Goal: Task Accomplishment & Management: Use online tool/utility

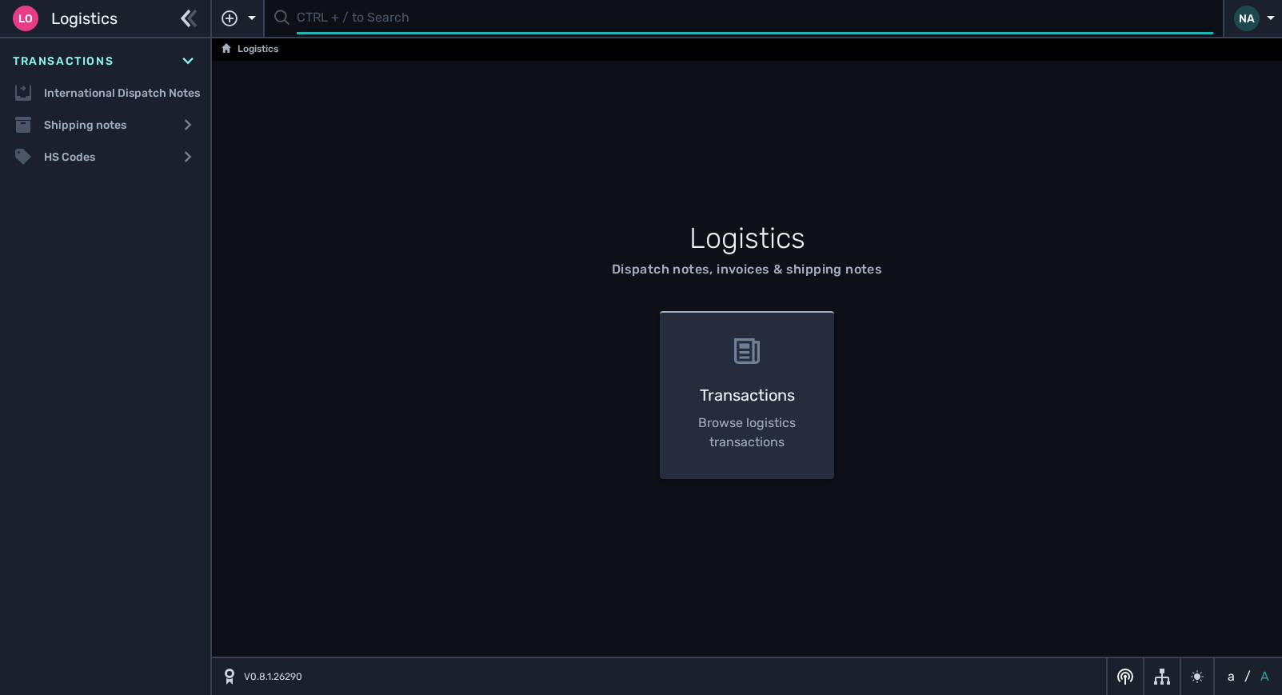
click at [323, 21] on input "text" at bounding box center [755, 18] width 916 height 31
type input "1107624"
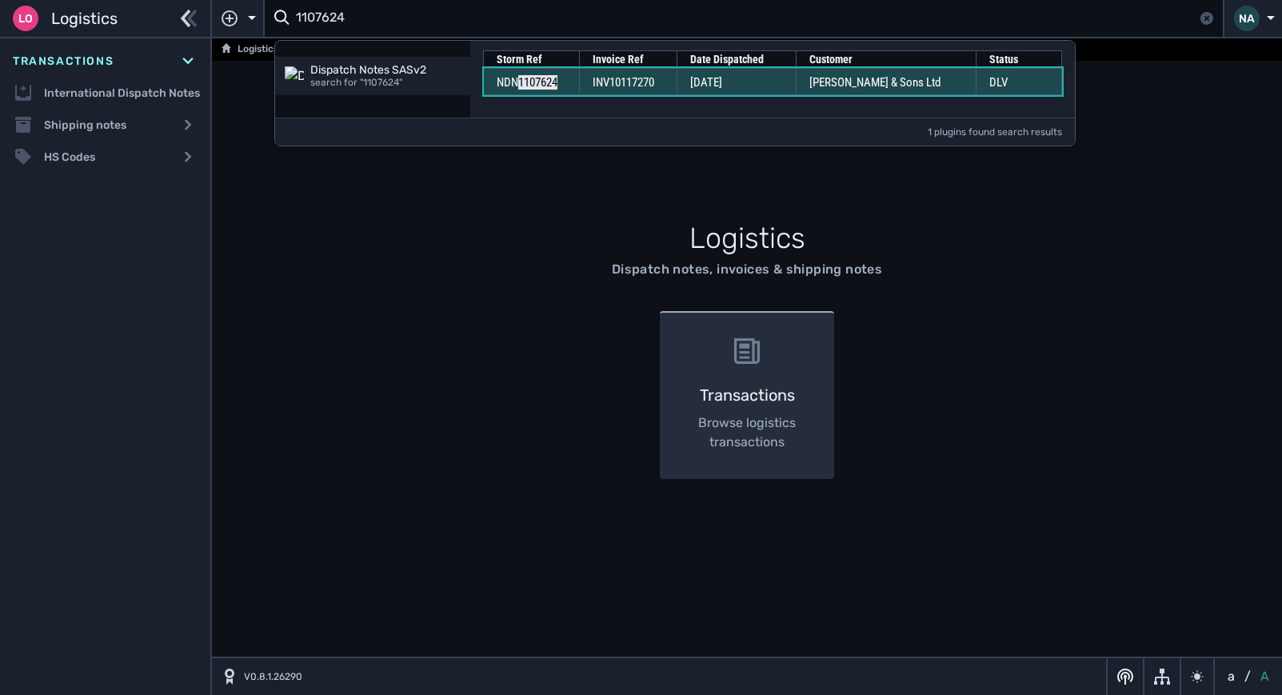
click at [835, 82] on span "[PERSON_NAME] & Sons Ltd" at bounding box center [874, 82] width 131 height 14
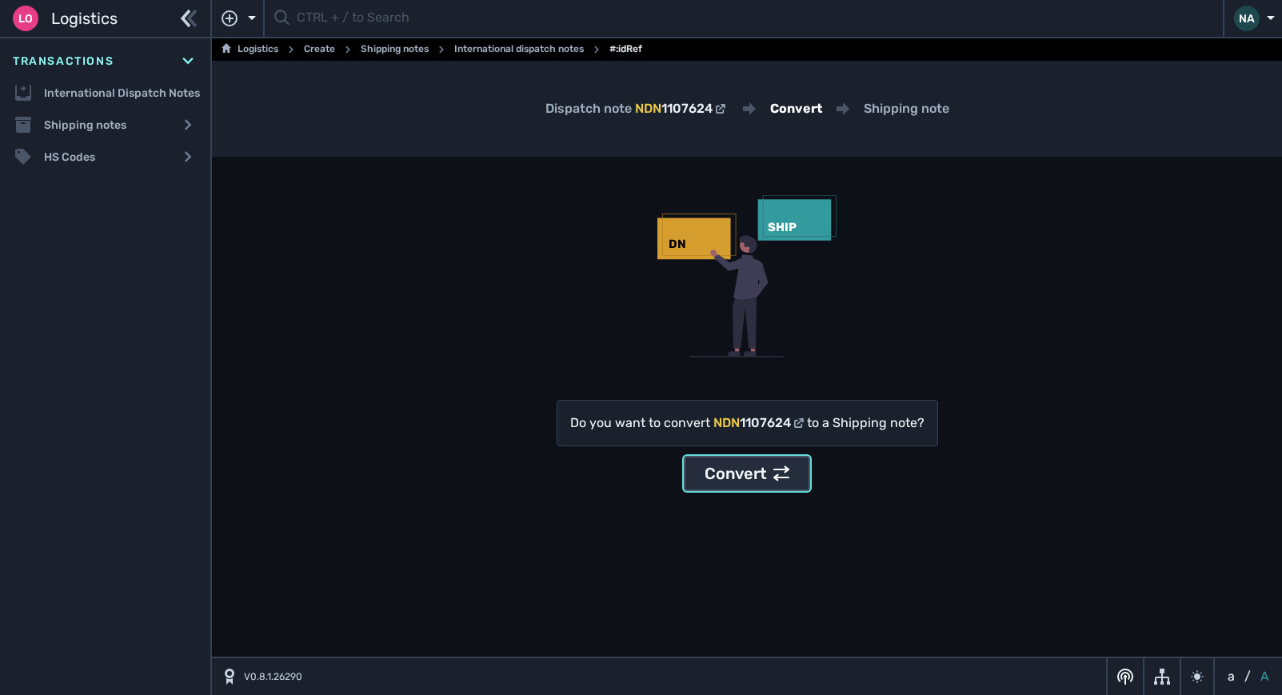
click at [728, 469] on div "Convert" at bounding box center [746, 473] width 85 height 24
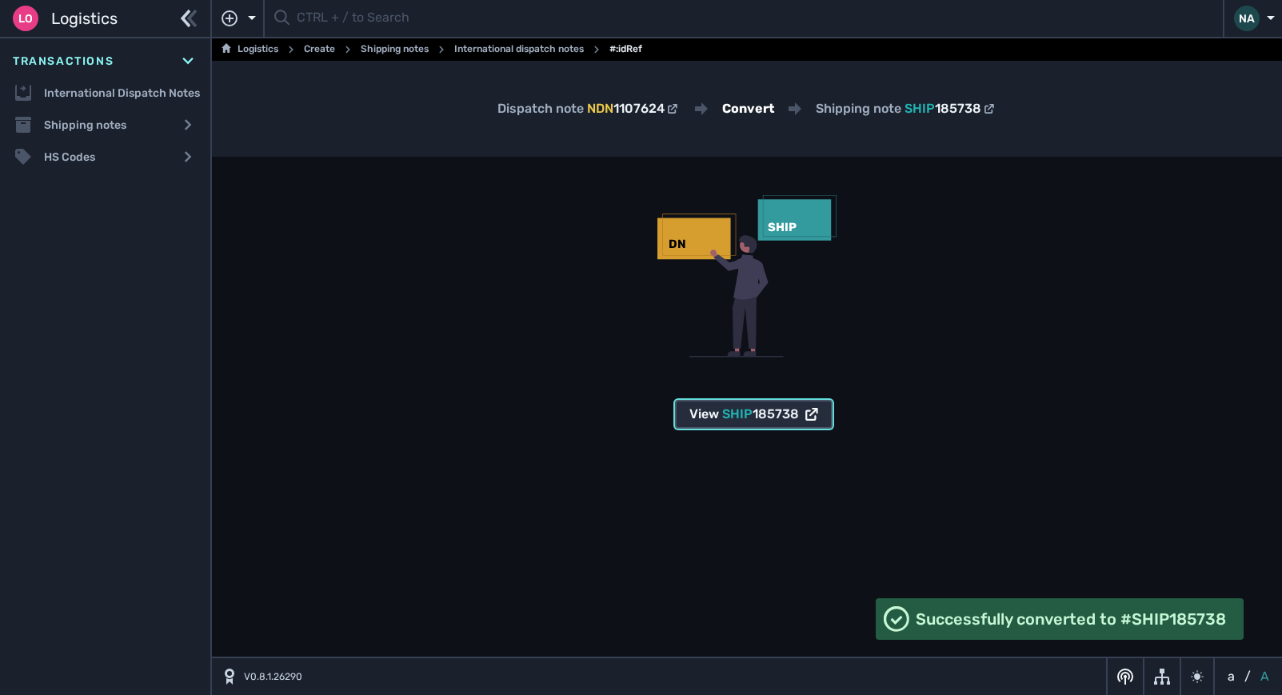
click at [730, 417] on span "SHIP" at bounding box center [737, 413] width 30 height 15
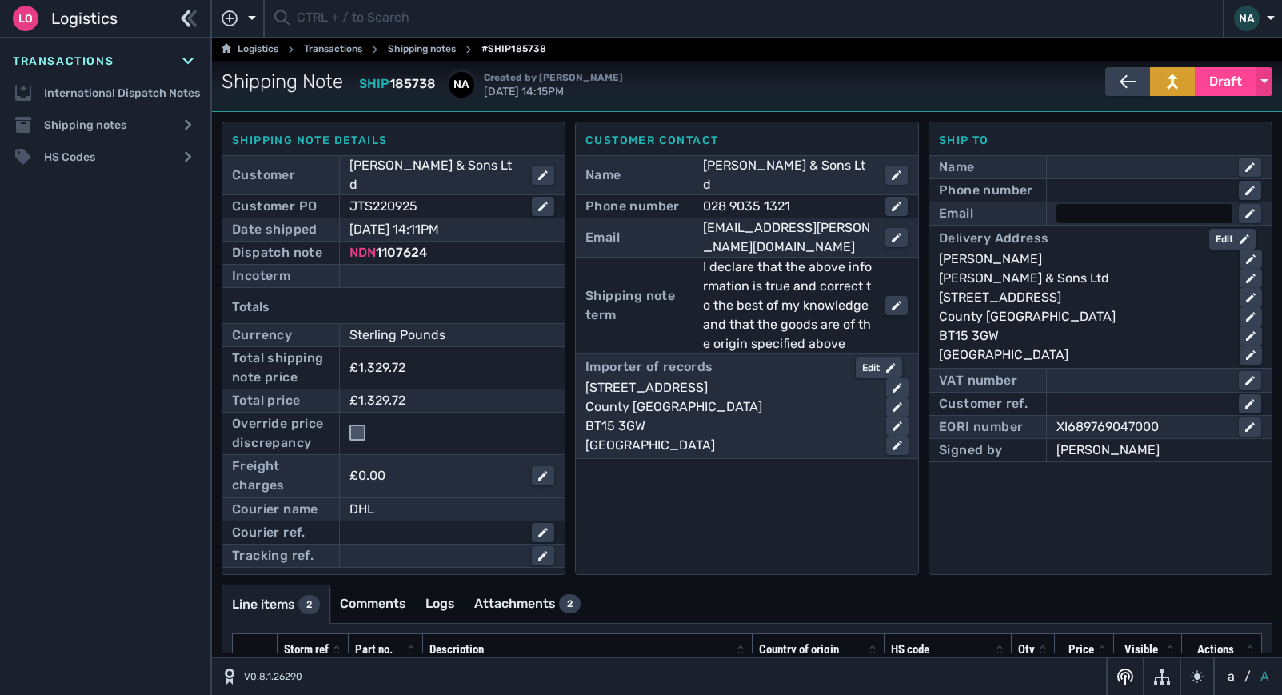
click at [1099, 216] on div at bounding box center [1144, 213] width 176 height 19
type input "[PERSON_NAME][EMAIL_ADDRESS][PERSON_NAME][DOMAIN_NAME]"
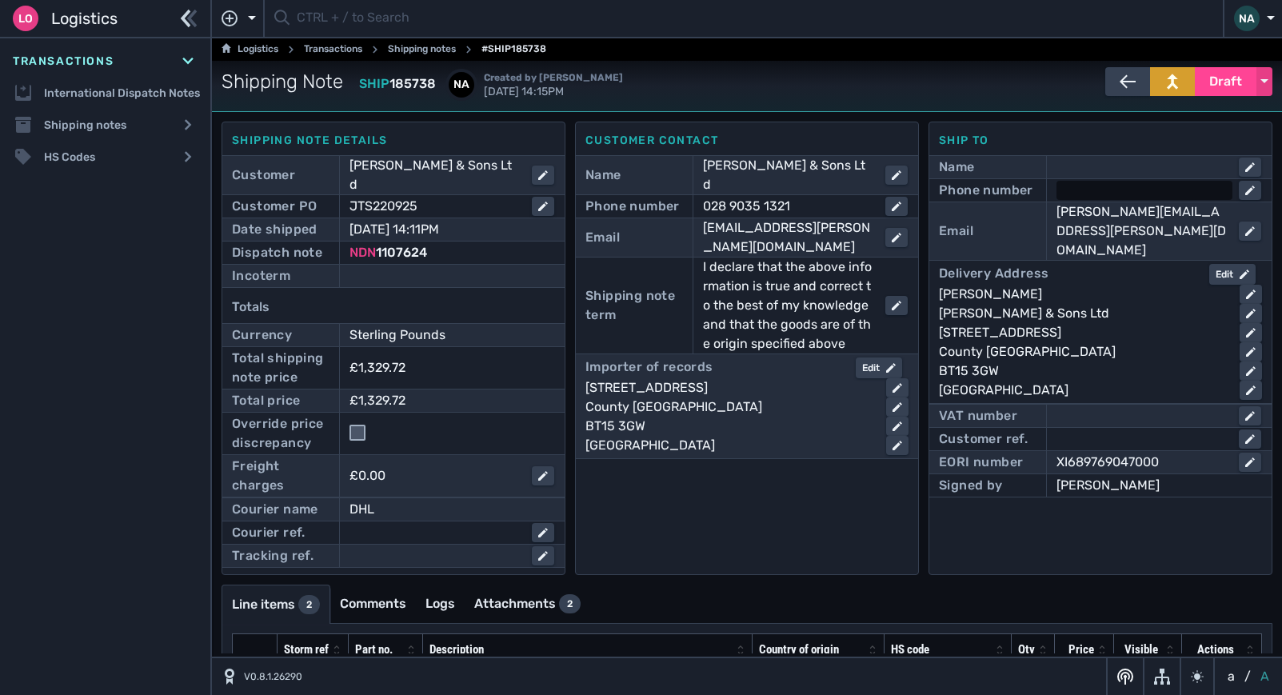
click at [1071, 190] on div at bounding box center [1144, 190] width 176 height 19
type input "02890351321"
click at [833, 511] on div "Customer contact Name [PERSON_NAME] & Sons Ltd Phone number [PHONE_NUMBER] Emai…" at bounding box center [747, 348] width 344 height 453
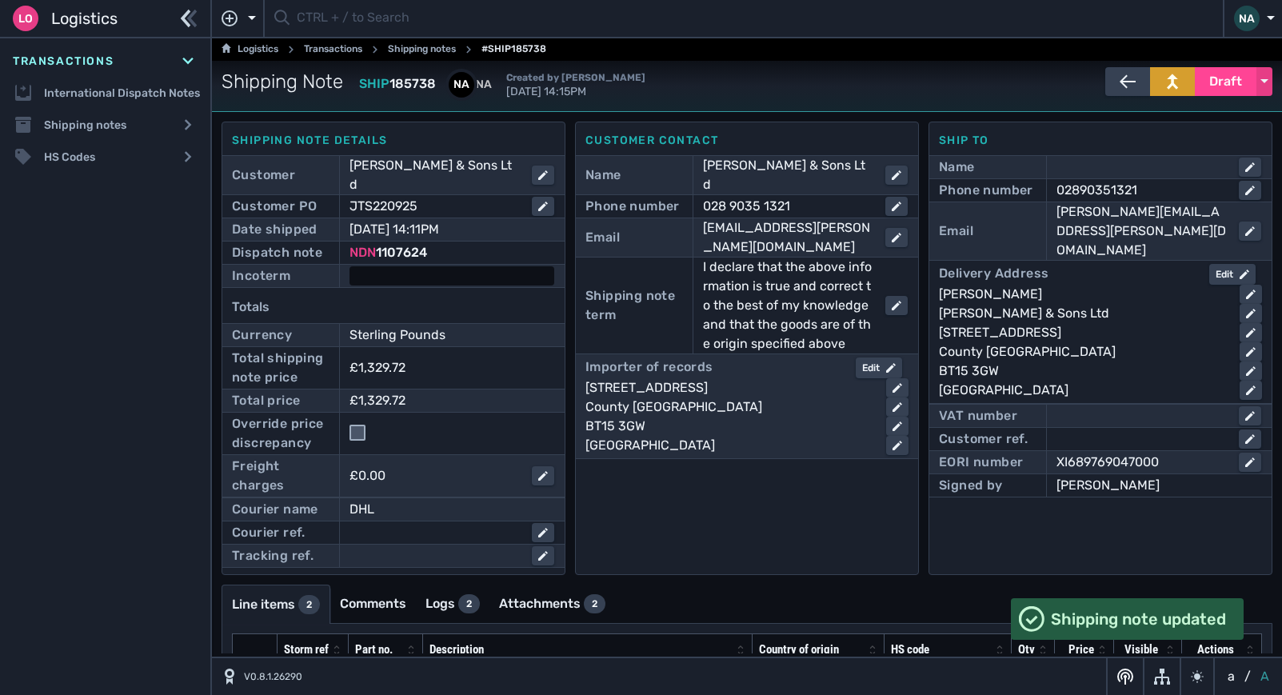
click at [473, 266] on div at bounding box center [451, 275] width 205 height 19
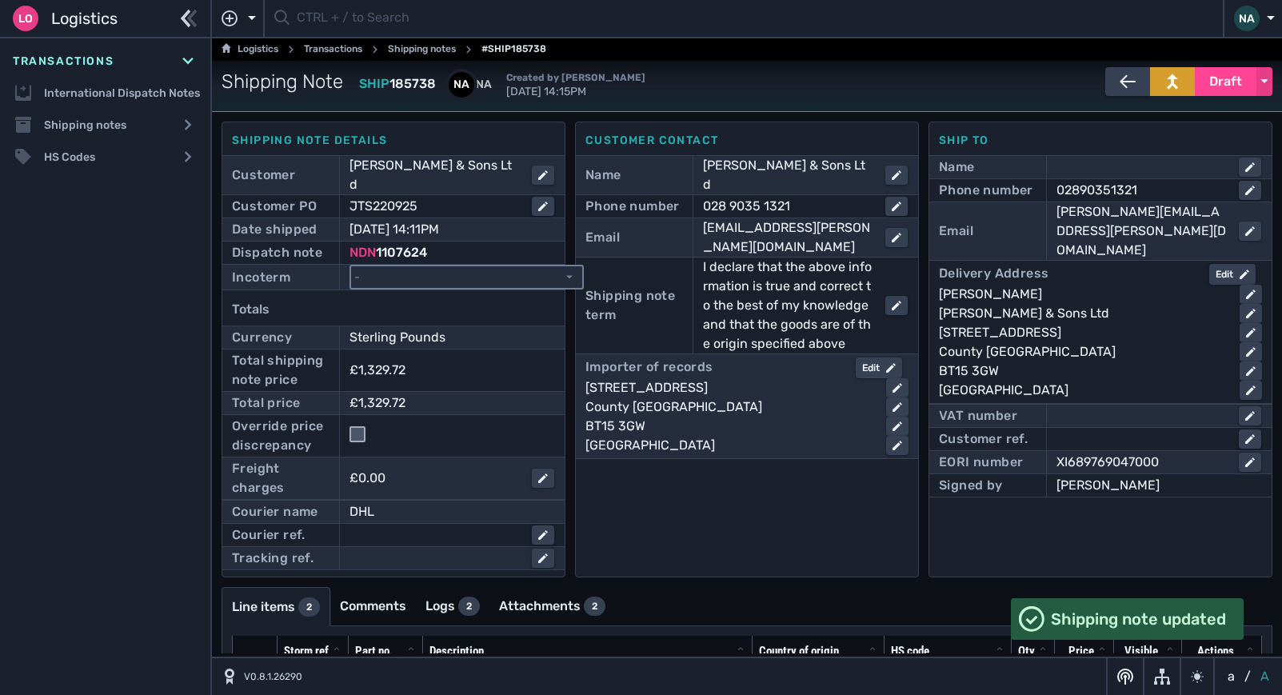
click at [467, 266] on select "- Ex Works - EXW Free Carrier - FCA Carriage Paid To - CPT Carriage Insurance P…" at bounding box center [466, 277] width 231 height 22
select select "[object Object]"
click at [351, 266] on select "- Ex Works - EXW Free Carrier - FCA Carriage Paid To - CPT Carriage Insurance P…" at bounding box center [466, 277] width 231 height 22
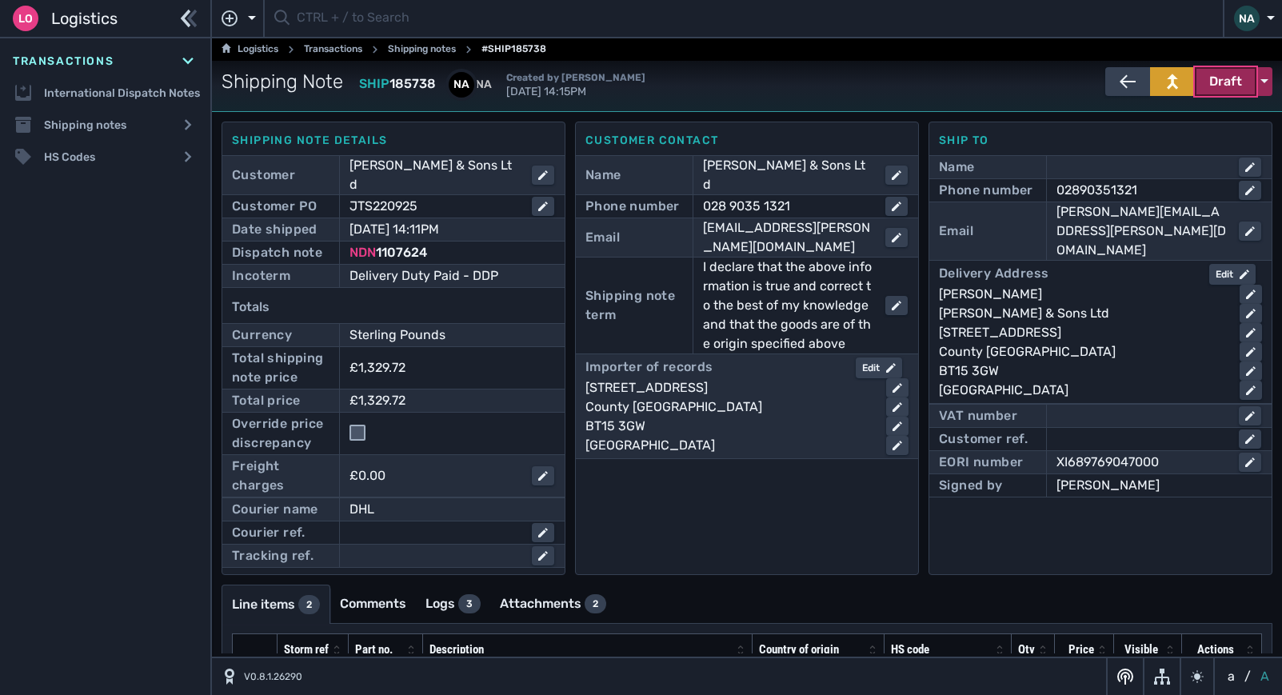
click at [1226, 82] on span "Draft" at bounding box center [1225, 81] width 33 height 19
click at [1165, 116] on div "Dispatched" at bounding box center [1195, 115] width 152 height 32
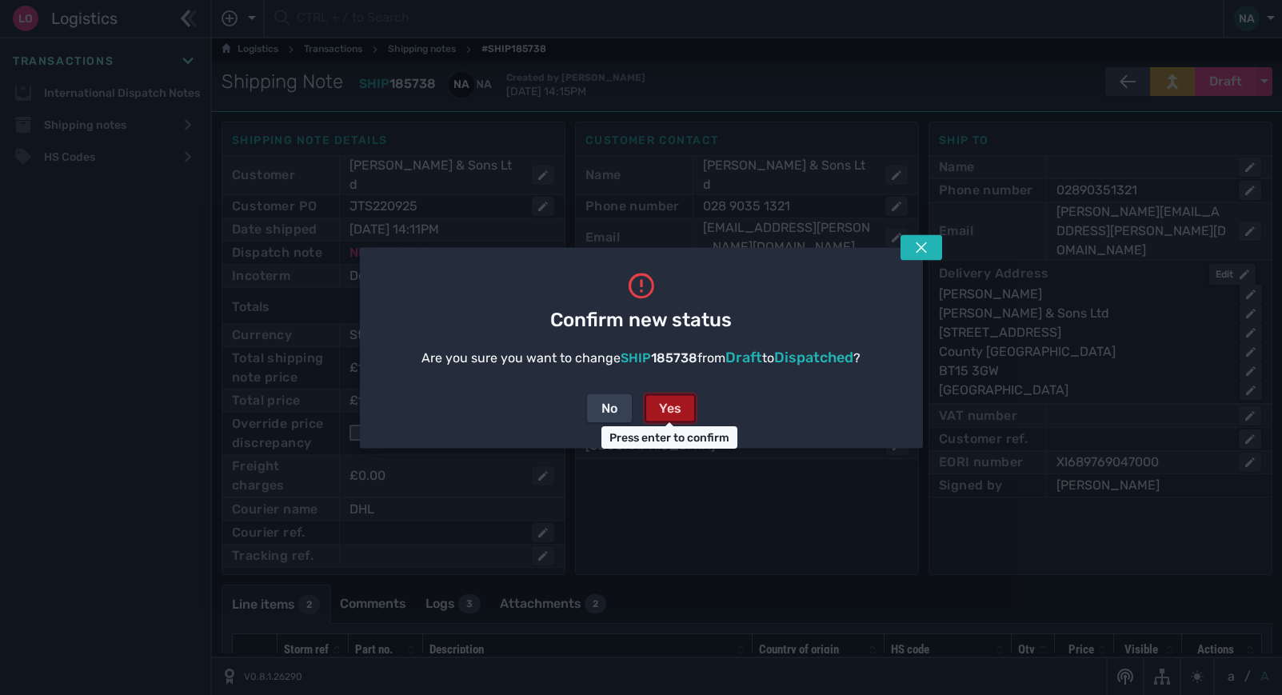
click at [658, 405] on button "Yes" at bounding box center [669, 407] width 51 height 29
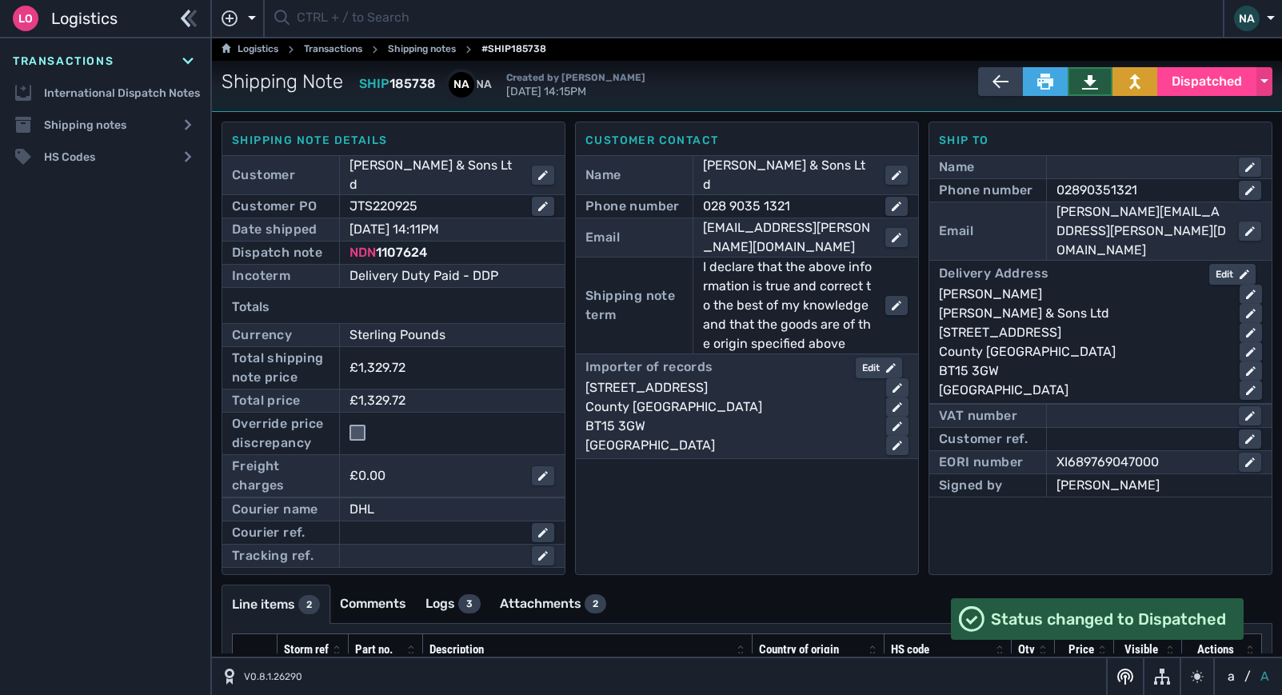
click at [1082, 81] on icon at bounding box center [1090, 82] width 16 height 14
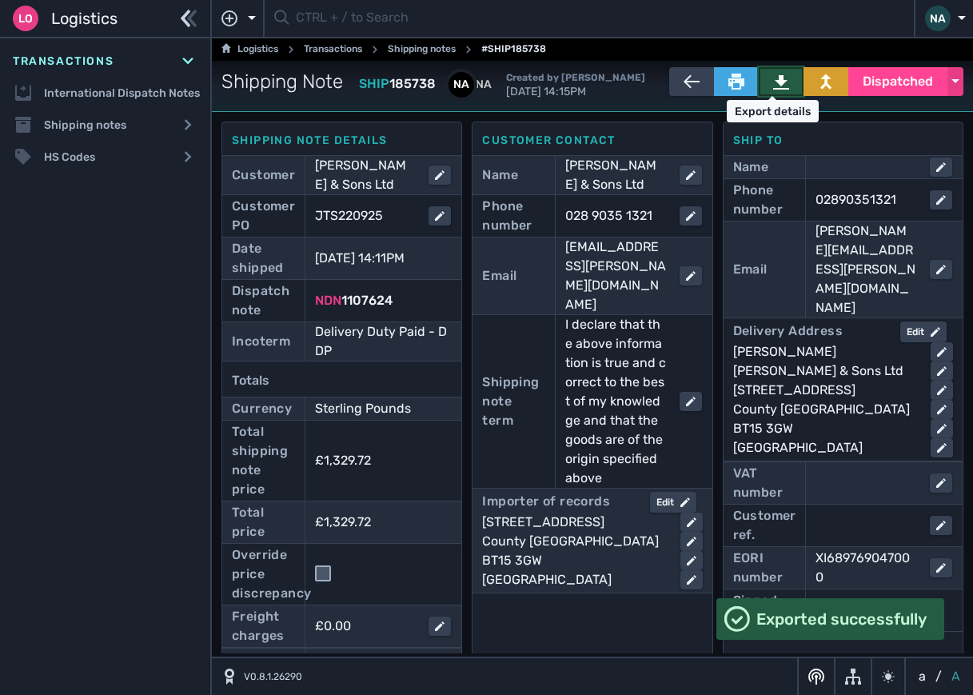
click at [773, 82] on icon at bounding box center [781, 82] width 16 height 14
